Goal: Transaction & Acquisition: Purchase product/service

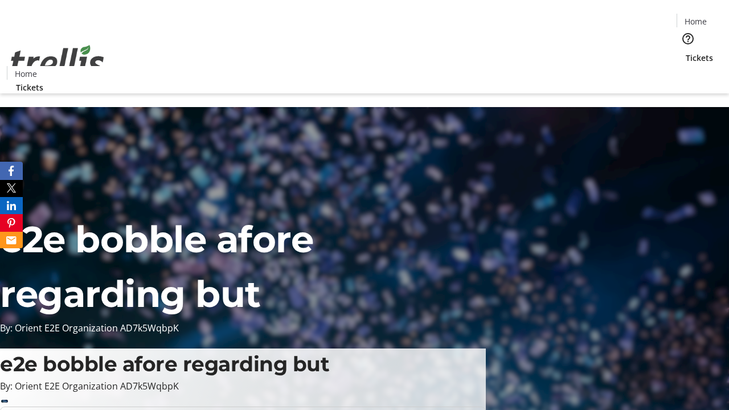
click at [696, 17] on span "Sign Up" at bounding box center [700, 16] width 33 height 14
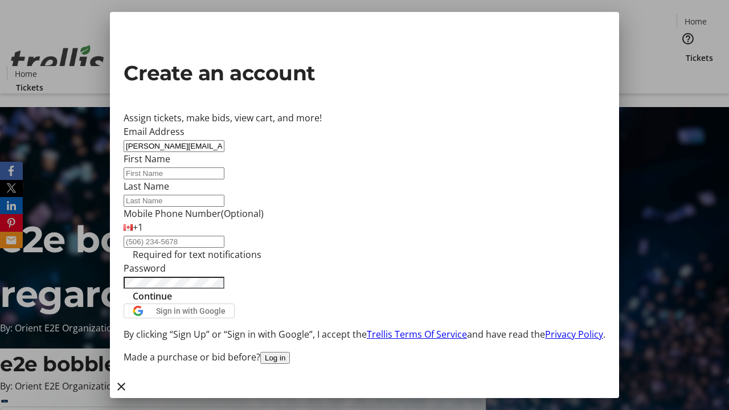
type input "[PERSON_NAME][EMAIL_ADDRESS][DOMAIN_NAME]"
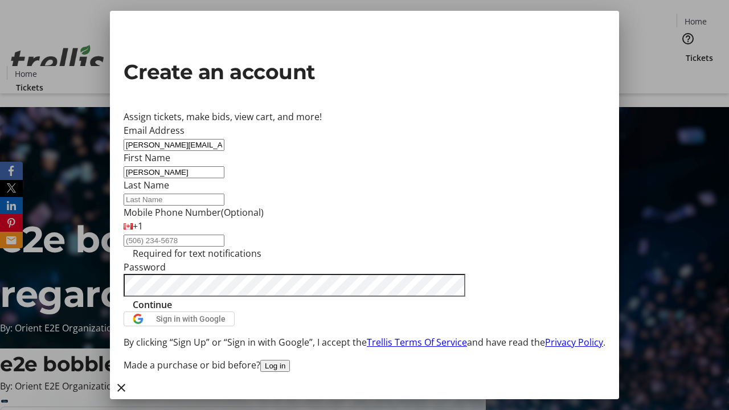
type input "[PERSON_NAME]"
type input "Sawayn"
click at [172, 311] on span "Continue" at bounding box center [152, 305] width 39 height 14
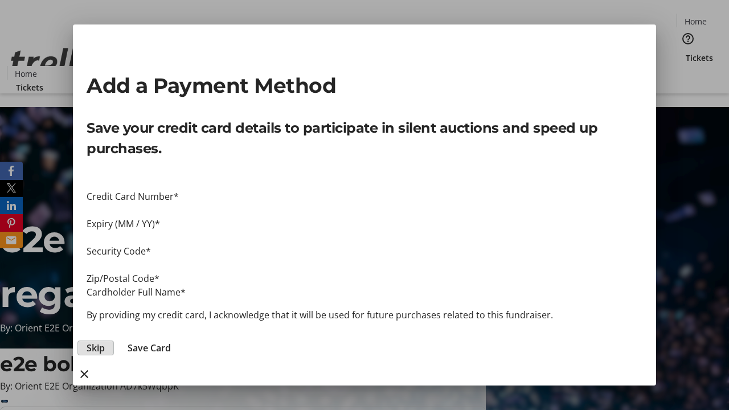
click at [105, 341] on span "Skip" at bounding box center [96, 348] width 18 height 14
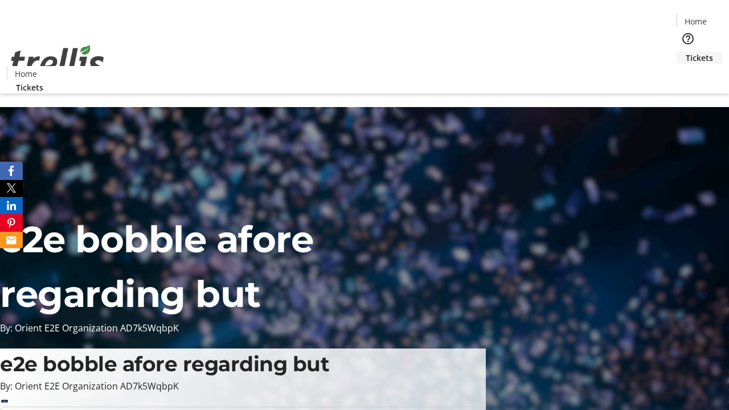
click at [685, 52] on span "Tickets" at bounding box center [698, 58] width 27 height 12
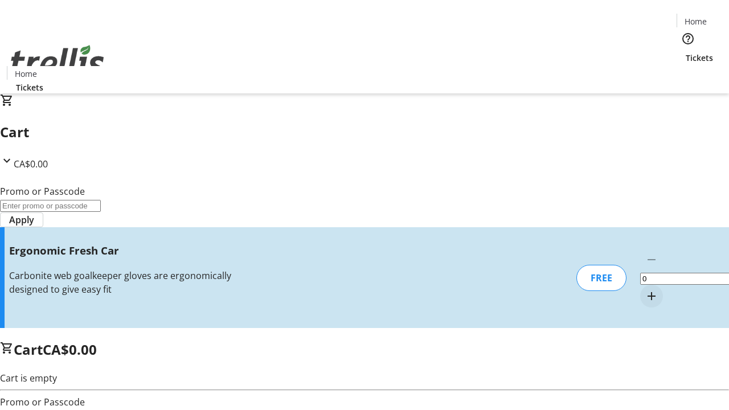
click at [644, 289] on mat-icon "Increment by one" at bounding box center [651, 296] width 14 height 14
type input "1"
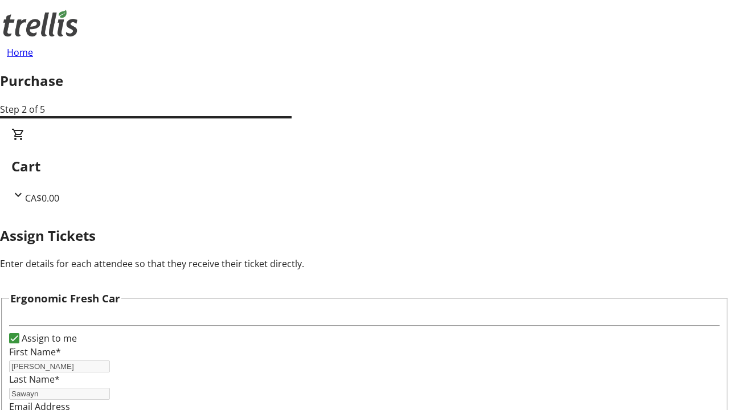
scroll to position [69, 0]
